Goal: Transaction & Acquisition: Purchase product/service

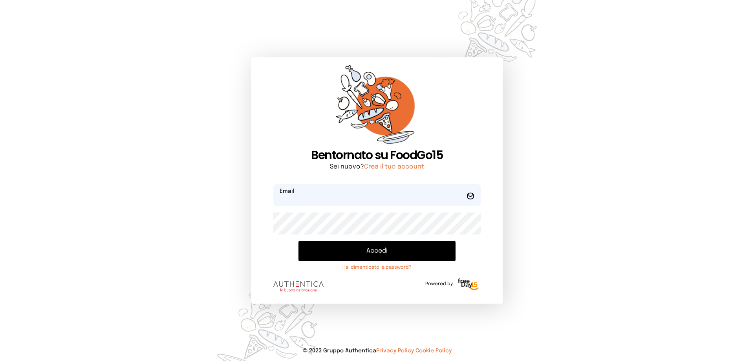
type input "**********"
click at [343, 254] on button "Accedi" at bounding box center [376, 251] width 157 height 20
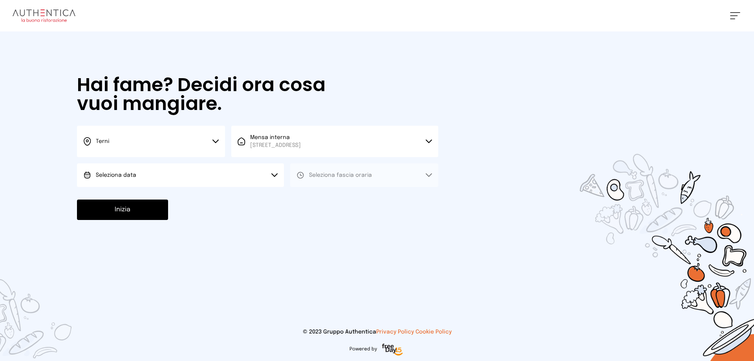
click at [97, 172] on span "Seleziona data" at bounding box center [116, 175] width 40 height 8
click at [120, 199] on span "[DATE], [DATE]" at bounding box center [115, 197] width 38 height 8
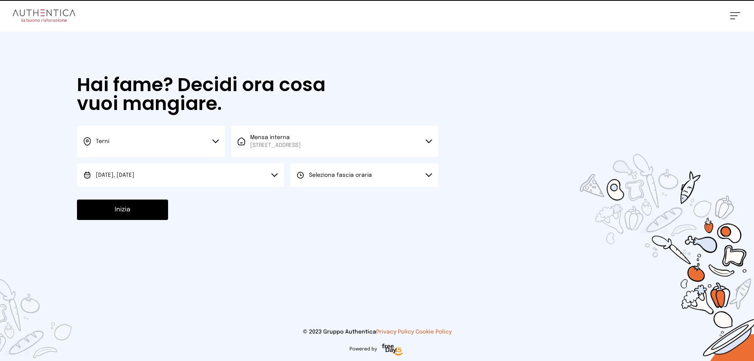
click at [292, 175] on button "Seleziona fascia oraria" at bounding box center [364, 175] width 148 height 24
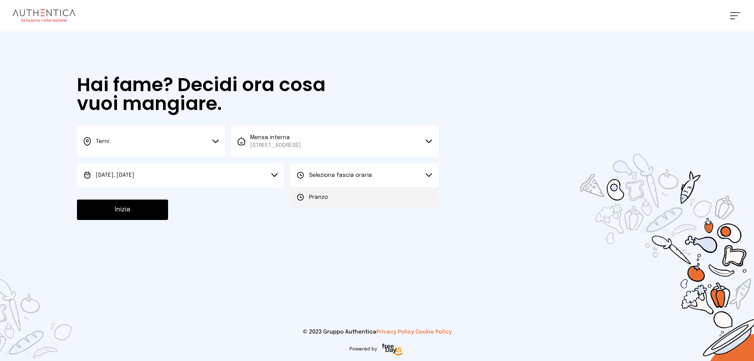
click at [317, 198] on span "Pranzo" at bounding box center [318, 197] width 19 height 8
click at [147, 205] on button "Inizia" at bounding box center [122, 209] width 91 height 20
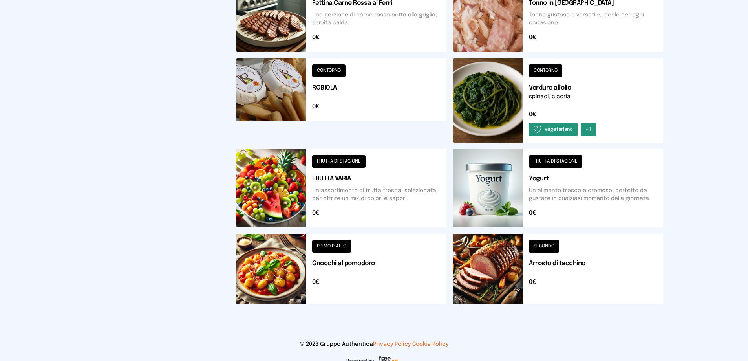
scroll to position [287, 0]
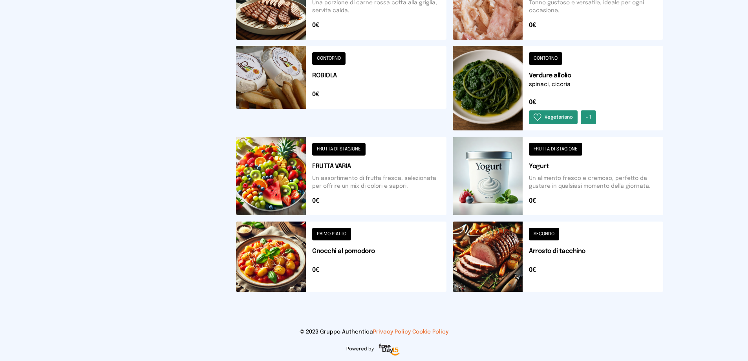
click at [303, 252] on button at bounding box center [341, 256] width 210 height 70
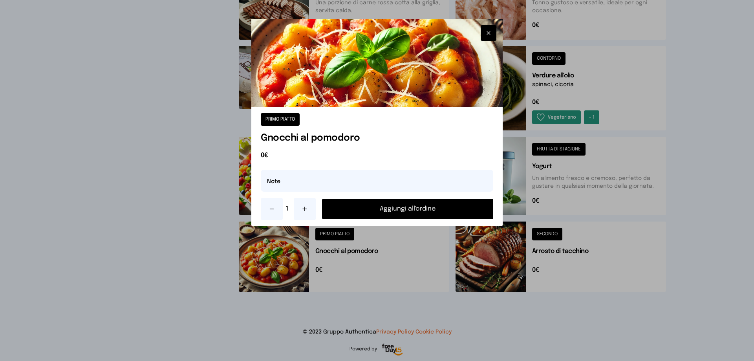
drag, startPoint x: 363, startPoint y: 211, endPoint x: 350, endPoint y: 200, distance: 17.8
click at [363, 211] on button "Aggiungi all'ordine" at bounding box center [407, 209] width 171 height 20
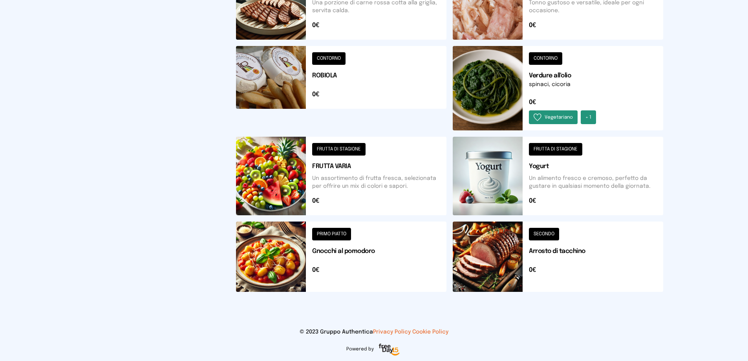
click at [291, 184] on button at bounding box center [341, 176] width 210 height 79
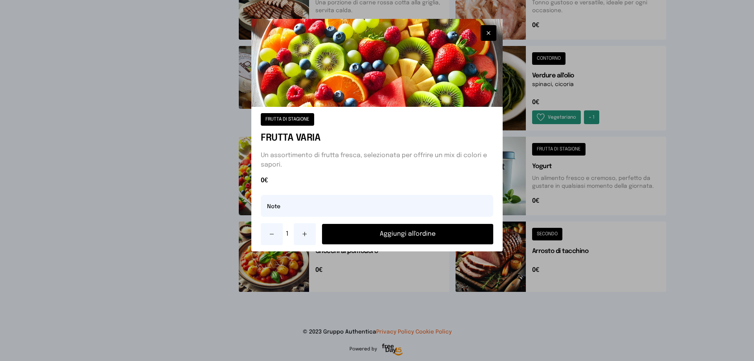
click at [380, 235] on button "Aggiungi all'ordine" at bounding box center [407, 234] width 171 height 20
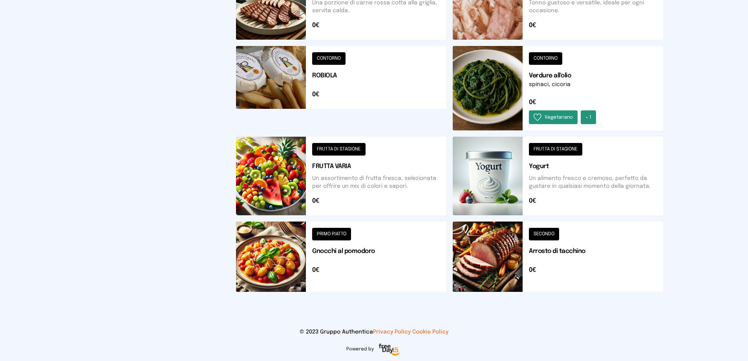
click at [522, 183] on button at bounding box center [558, 176] width 210 height 79
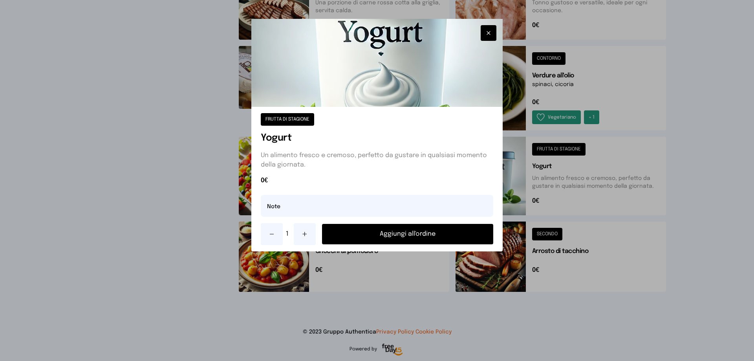
click at [446, 234] on button "Aggiungi all'ordine" at bounding box center [407, 234] width 171 height 20
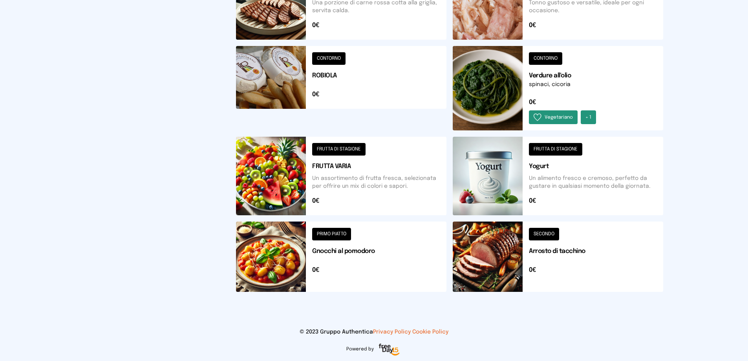
scroll to position [51, 0]
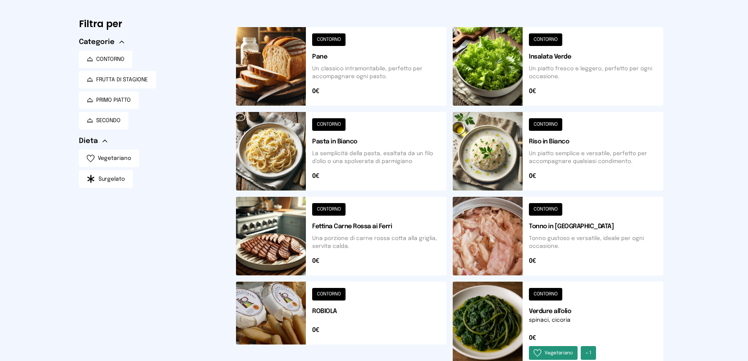
click at [491, 64] on button at bounding box center [558, 66] width 210 height 79
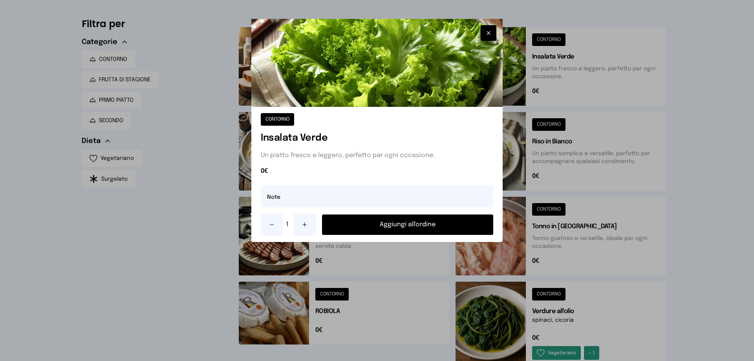
click at [393, 219] on button "Aggiungi all'ordine" at bounding box center [407, 224] width 171 height 20
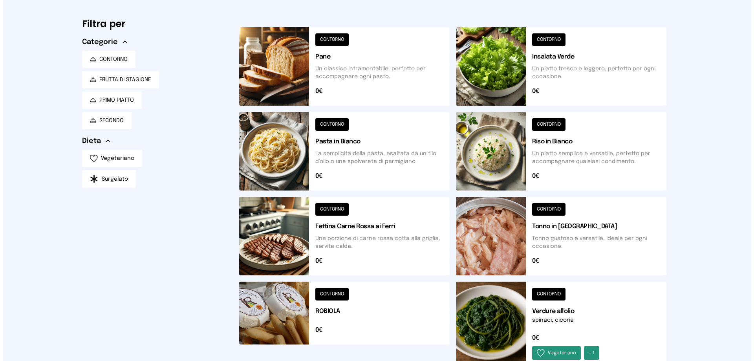
scroll to position [0, 0]
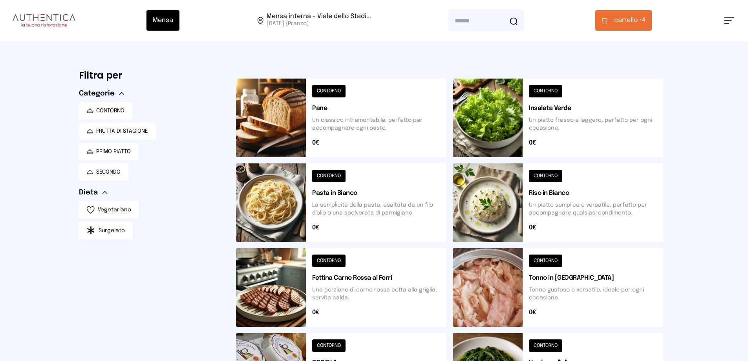
click at [617, 24] on span "carrello •" at bounding box center [628, 20] width 28 height 9
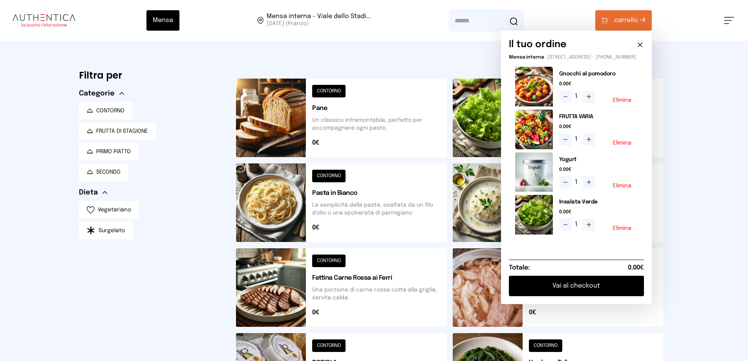
click at [553, 289] on button "Vai al checkout" at bounding box center [576, 286] width 135 height 20
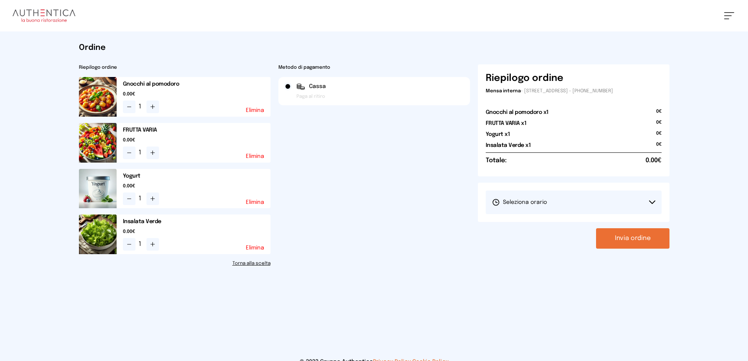
click at [546, 204] on span "Seleziona orario" at bounding box center [519, 202] width 55 height 8
click at [518, 225] on span "1° Turno (13:00 - 15:00)" at bounding box center [521, 224] width 59 height 8
click at [643, 234] on button "Invia ordine" at bounding box center [632, 238] width 73 height 20
